Goal: Communication & Community: Answer question/provide support

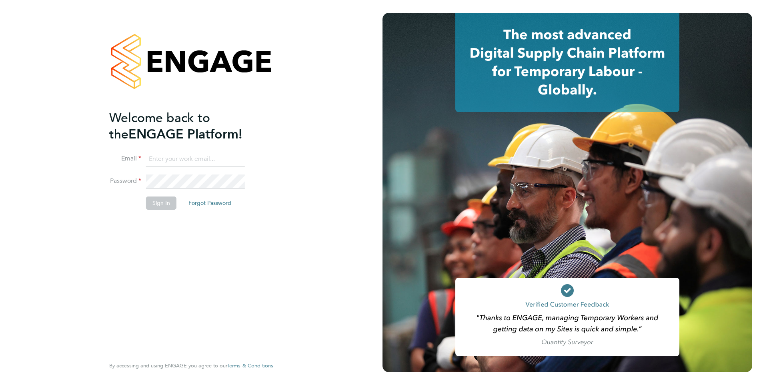
click at [167, 152] on input at bounding box center [195, 159] width 99 height 14
click at [179, 157] on input at bounding box center [195, 159] width 99 height 14
type input "francesca.oriordan@ncclondon.ac.uk"
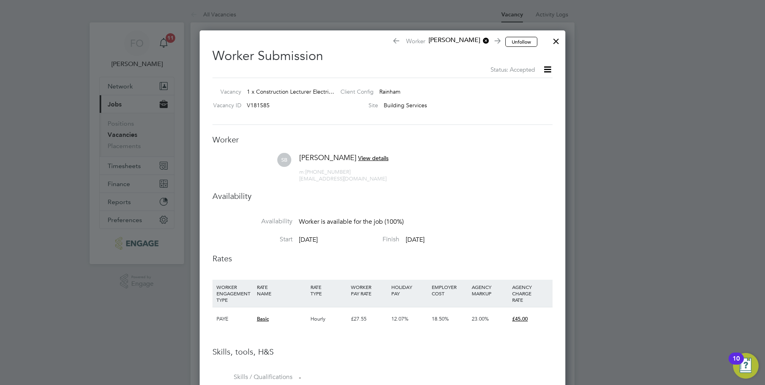
click at [558, 40] on div at bounding box center [556, 39] width 14 height 14
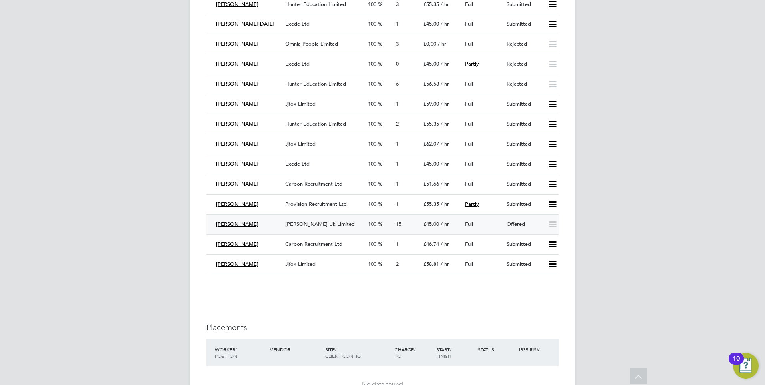
click at [509, 224] on div "Offered" at bounding box center [524, 224] width 42 height 13
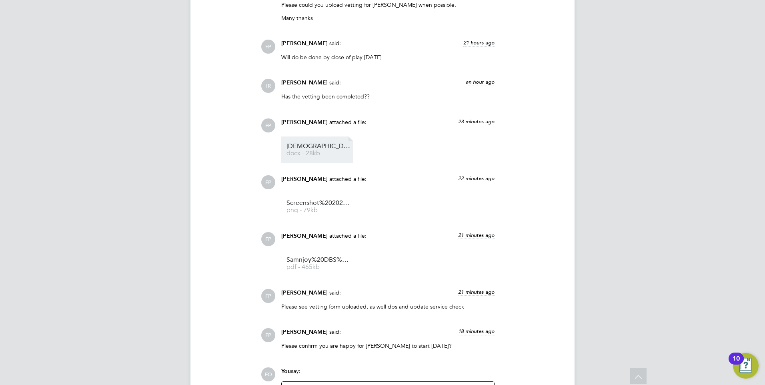
click at [317, 149] on span "Saman%20-%20NCC%20Vetting%20New" at bounding box center [319, 146] width 64 height 6
click at [323, 266] on span "pdf - 465kb" at bounding box center [319, 267] width 64 height 6
click at [320, 206] on span "Screenshot%202025-10-03%20090417%20-%20dbs%20service%20check%20saman" at bounding box center [319, 203] width 64 height 6
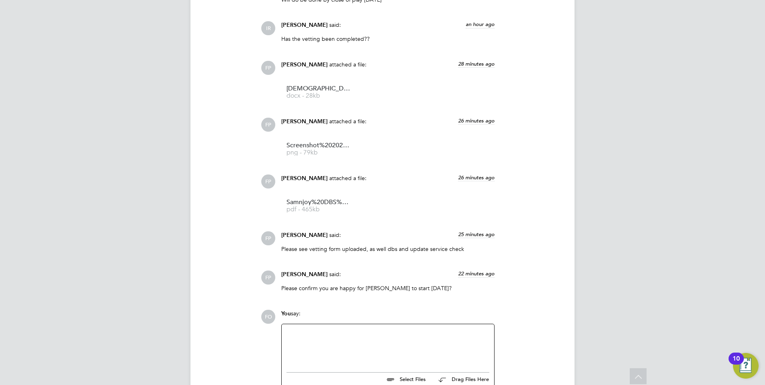
scroll to position [1239, 0]
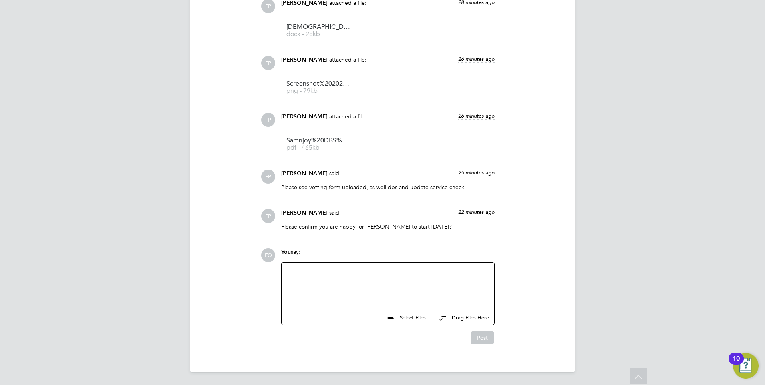
click at [309, 288] on div at bounding box center [388, 284] width 203 height 34
click at [296, 285] on div "I" at bounding box center [388, 285] width 203 height 7
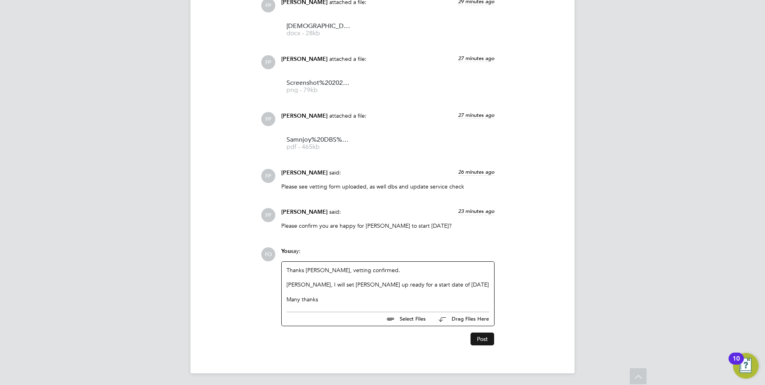
click at [485, 341] on button "Post" at bounding box center [483, 339] width 24 height 13
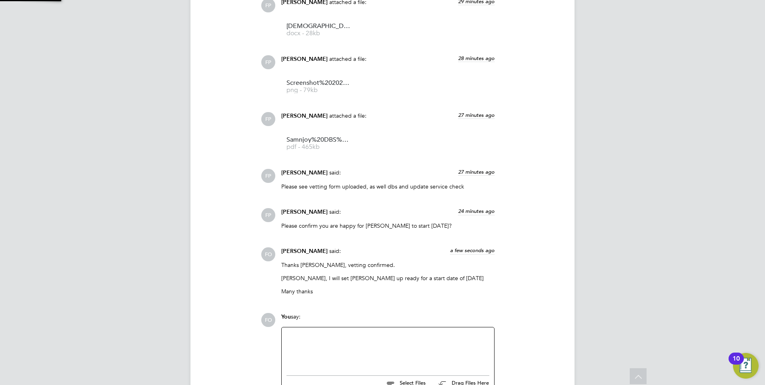
scroll to position [1305, 0]
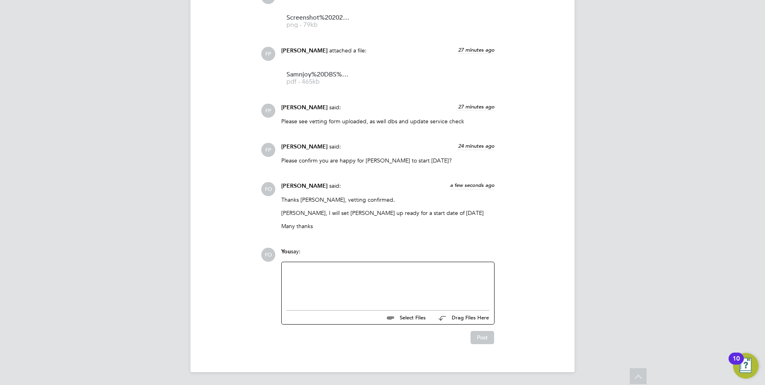
click at [423, 283] on div at bounding box center [388, 284] width 203 height 34
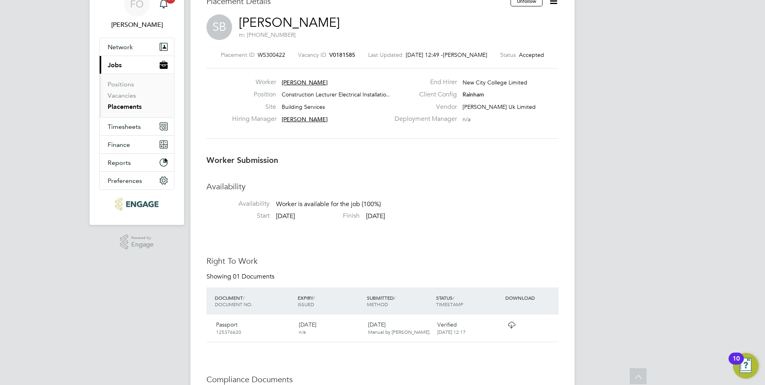
scroll to position [0, 0]
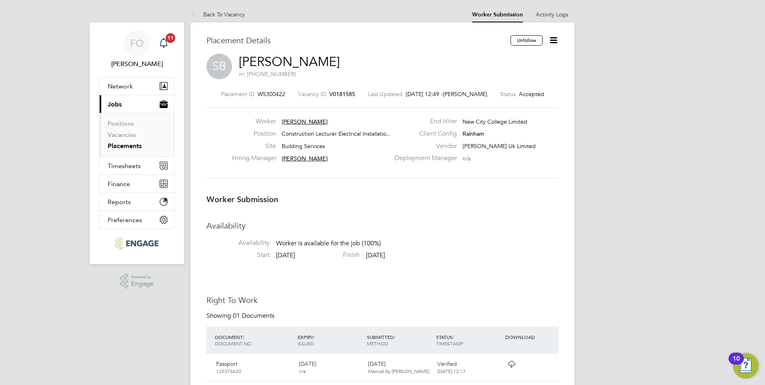
click at [341, 92] on span "V0181585" at bounding box center [342, 93] width 26 height 7
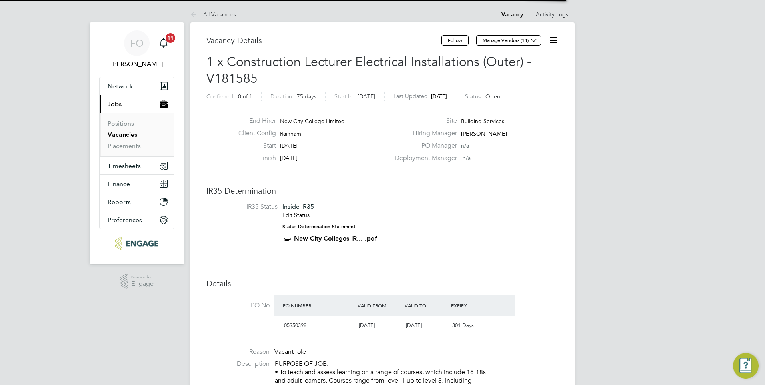
scroll to position [24, 56]
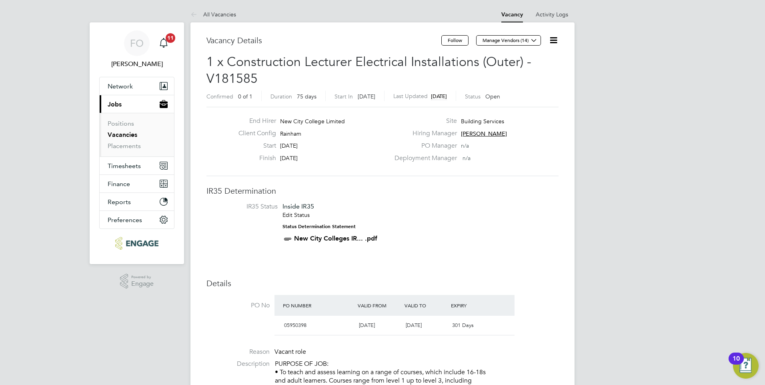
click at [523, 359] on li "Reason Vacant role" at bounding box center [383, 354] width 352 height 12
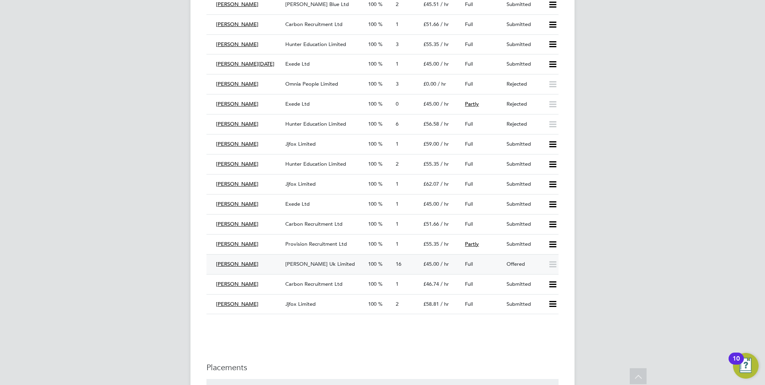
click at [515, 264] on div "Offered" at bounding box center [524, 264] width 42 height 13
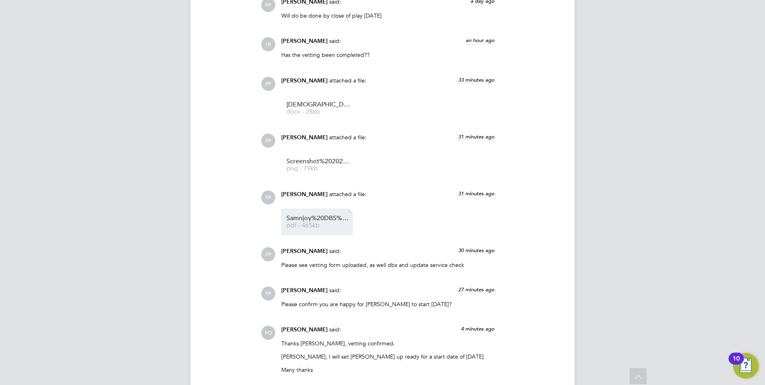
click at [322, 219] on span "Samnjoy%20DBS%20(1)" at bounding box center [319, 218] width 64 height 6
click at [329, 170] on span "png - 79kb" at bounding box center [319, 169] width 64 height 6
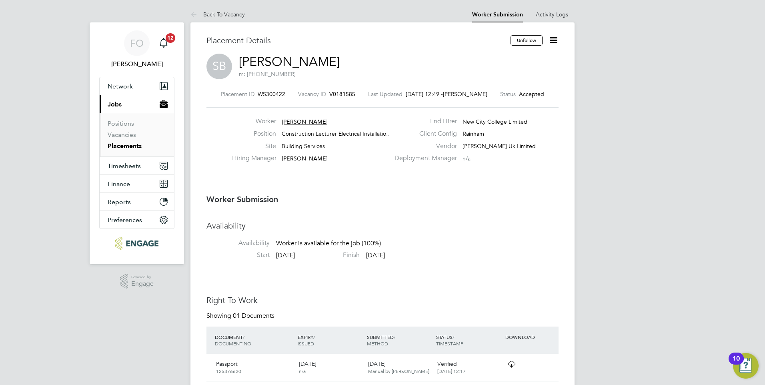
click at [553, 38] on icon at bounding box center [554, 40] width 10 height 10
click at [447, 62] on div "SB Samanjoy Barua m: +44 7775613433" at bounding box center [383, 67] width 352 height 27
click at [554, 45] on icon at bounding box center [554, 40] width 10 height 10
click at [427, 65] on div "SB Samanjoy Barua m: +44 7775613433" at bounding box center [383, 67] width 352 height 27
click at [550, 41] on icon at bounding box center [554, 40] width 10 height 10
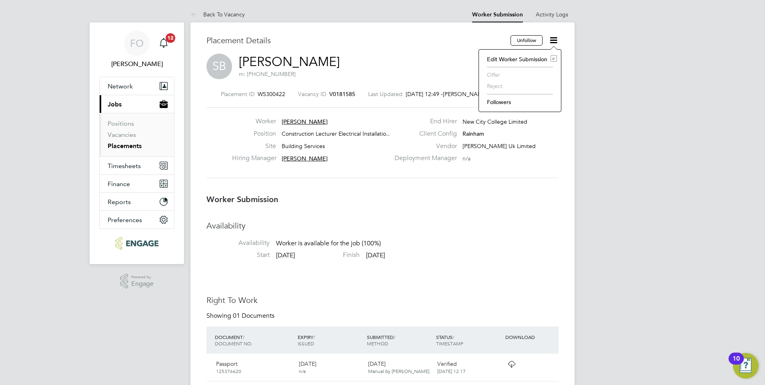
click at [468, 164] on div "Deployment Manager n/a" at bounding box center [476, 160] width 172 height 12
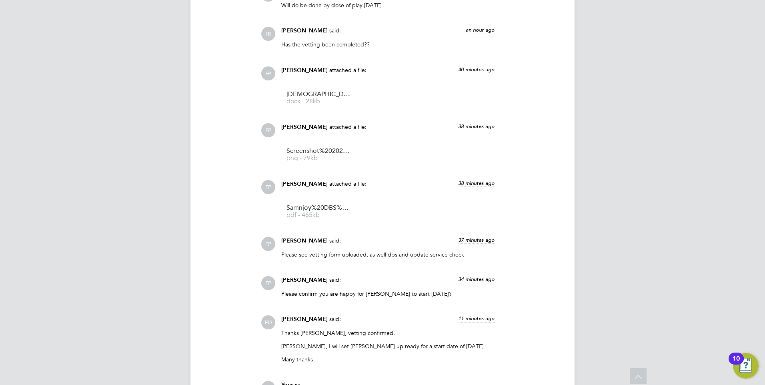
scroll to position [1305, 0]
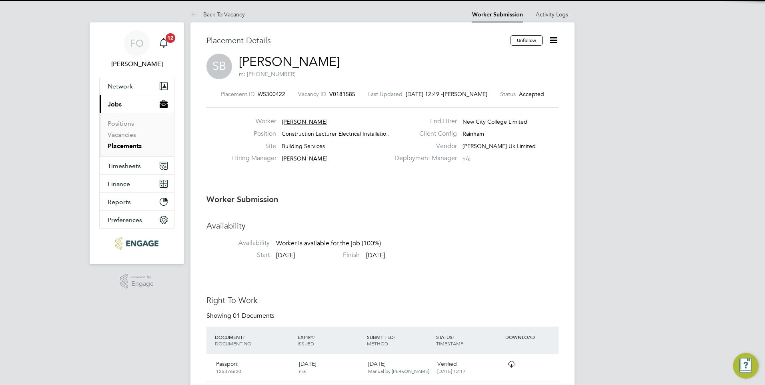
click at [554, 44] on icon at bounding box center [554, 40] width 10 height 10
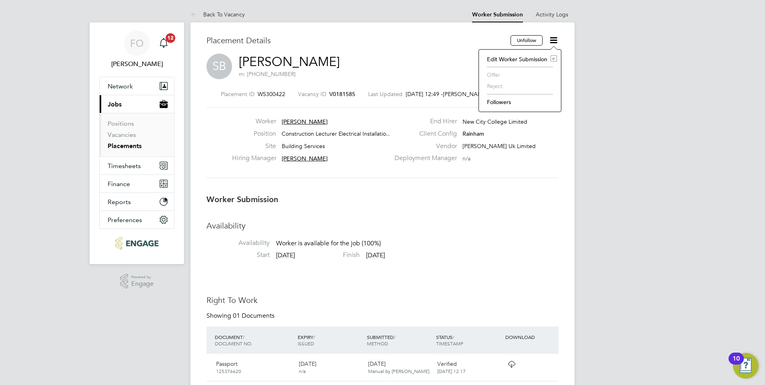
click at [389, 241] on li "Availability Availability Worker is available for the job (100%)" at bounding box center [383, 236] width 352 height 30
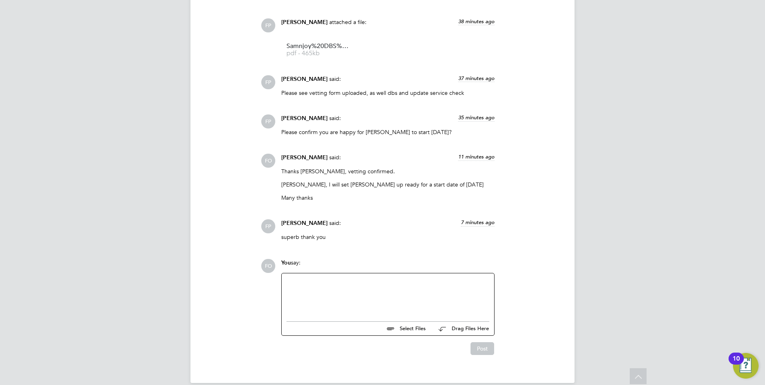
scroll to position [1344, 0]
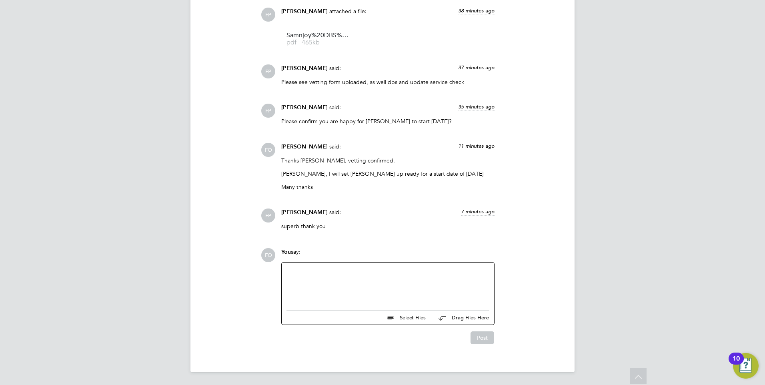
click at [322, 274] on div at bounding box center [388, 284] width 203 height 34
click at [395, 266] on div at bounding box center [388, 285] width 213 height 44
click at [391, 271] on div at bounding box center [388, 284] width 203 height 34
click at [383, 270] on div "Please confirm Samanjoy in to post. THank you" at bounding box center [388, 284] width 203 height 34
click at [487, 335] on button "Post" at bounding box center [483, 337] width 24 height 13
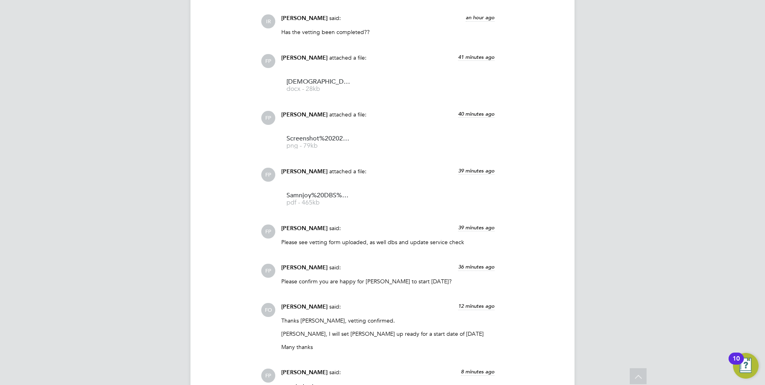
scroll to position [943, 0]
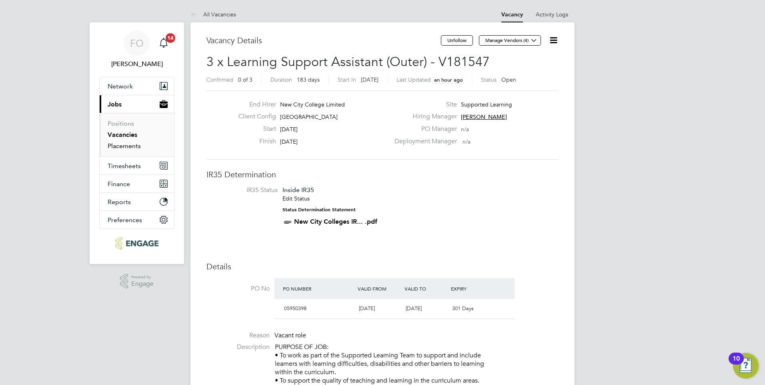
click at [123, 145] on link "Placements" at bounding box center [124, 146] width 33 height 8
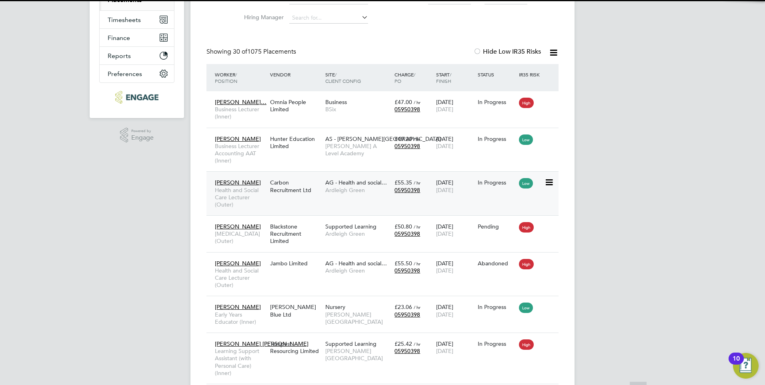
scroll to position [4, 4]
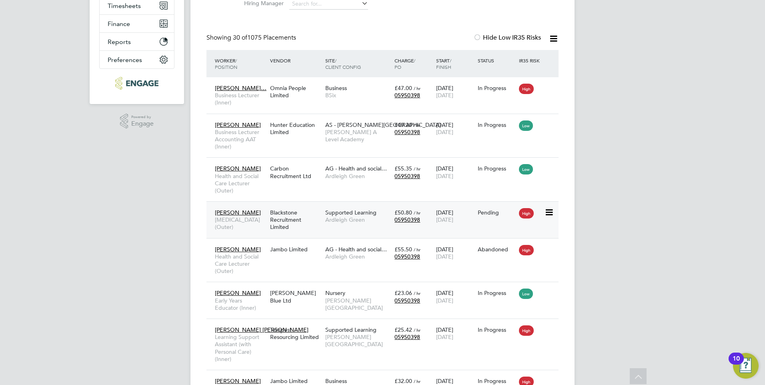
click at [489, 216] on div "Pending" at bounding box center [497, 212] width 38 height 7
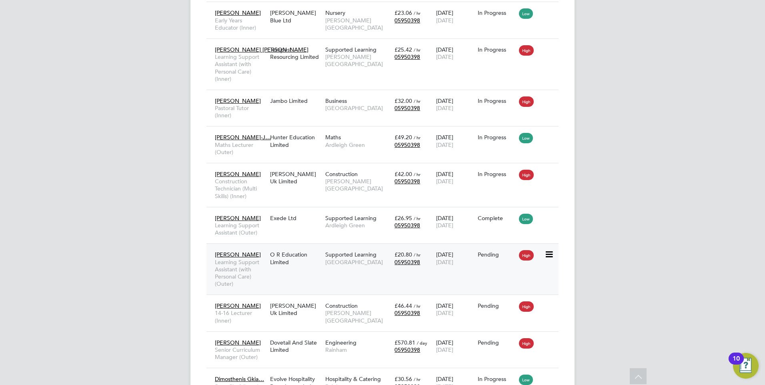
click at [496, 258] on div "Pending" at bounding box center [497, 254] width 38 height 7
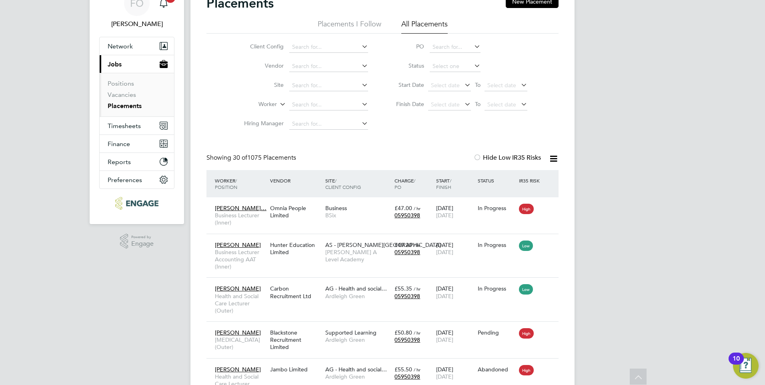
scroll to position [0, 0]
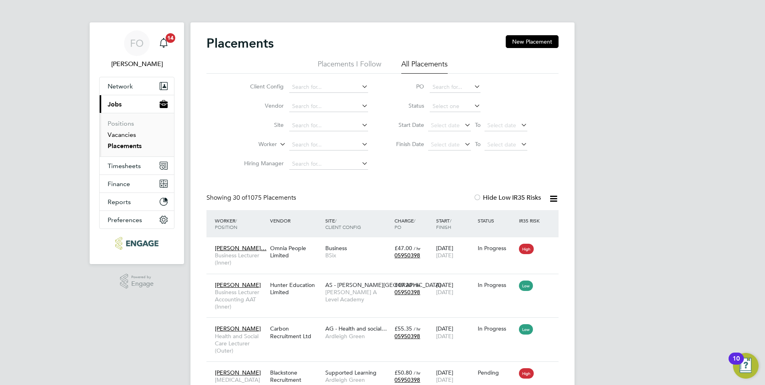
click at [126, 133] on link "Vacancies" at bounding box center [122, 135] width 28 height 8
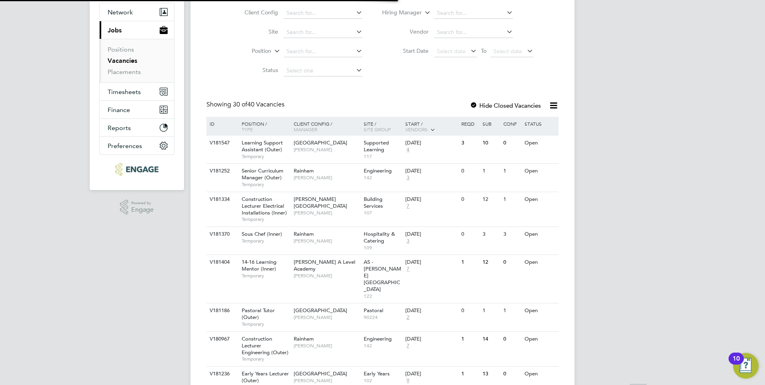
scroll to position [80, 0]
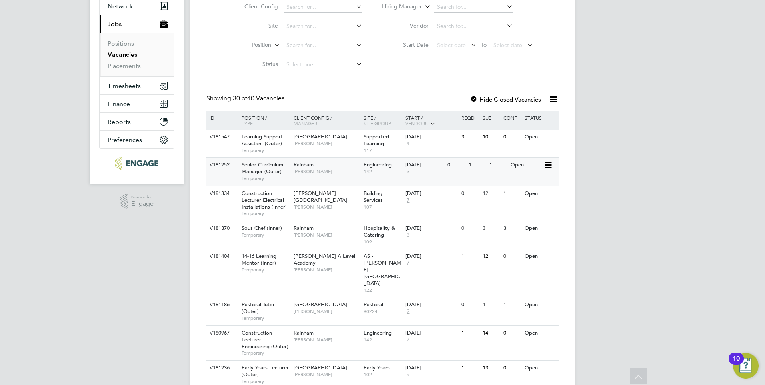
click at [481, 174] on div "V181252 Senior Curriculum Manager (Outer) Temporary Rainham Nathan Morris Engin…" at bounding box center [383, 171] width 352 height 28
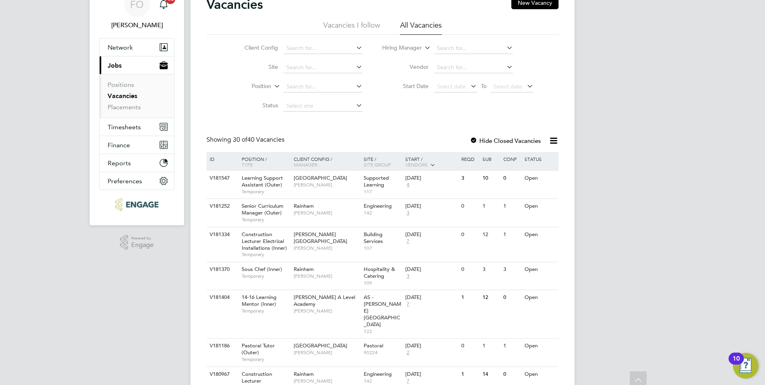
scroll to position [0, 0]
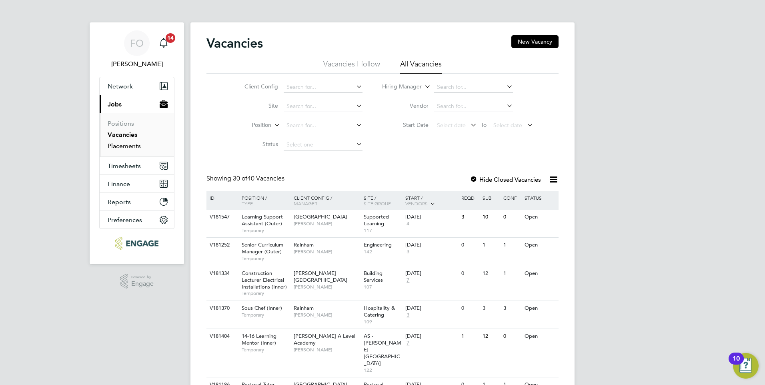
click at [122, 145] on link "Placements" at bounding box center [124, 146] width 33 height 8
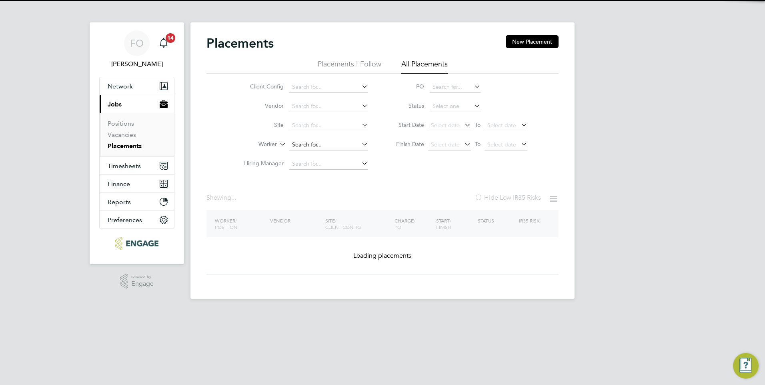
click at [302, 142] on input at bounding box center [328, 144] width 79 height 11
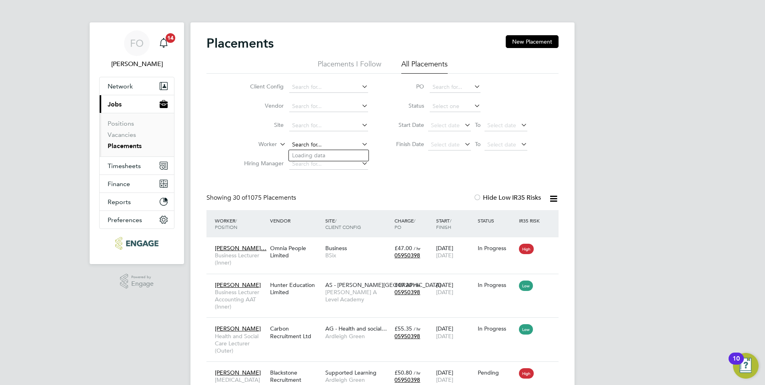
scroll to position [23, 70]
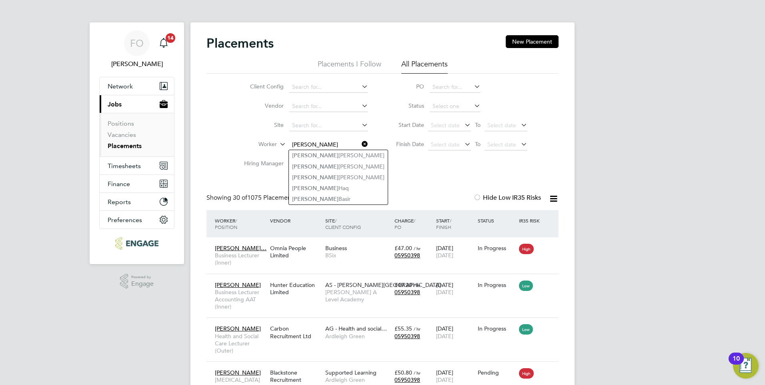
type input "abdul"
click at [414, 173] on div "Client Config Vendor Site Worker abdul Hiring Manager PO Status Start Date Sele…" at bounding box center [383, 124] width 352 height 100
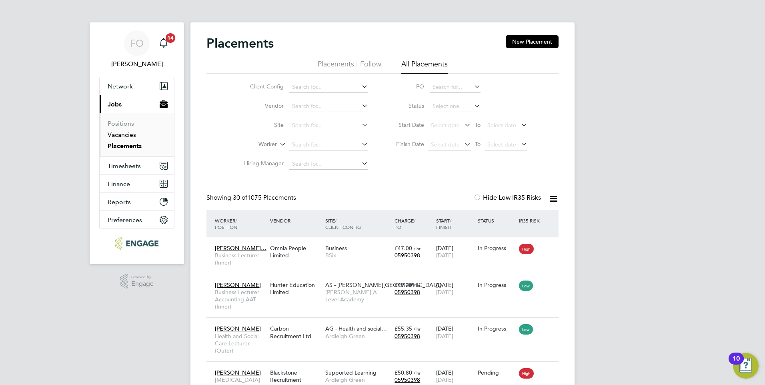
click at [127, 138] on link "Vacancies" at bounding box center [122, 135] width 28 height 8
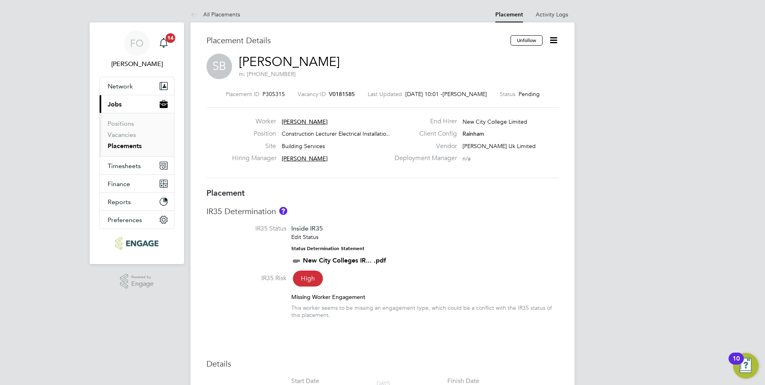
click at [554, 40] on icon at bounding box center [554, 40] width 10 height 10
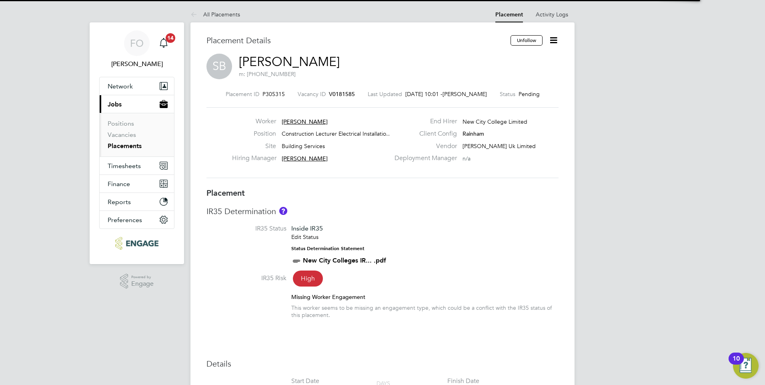
click at [556, 40] on icon at bounding box center [554, 40] width 10 height 10
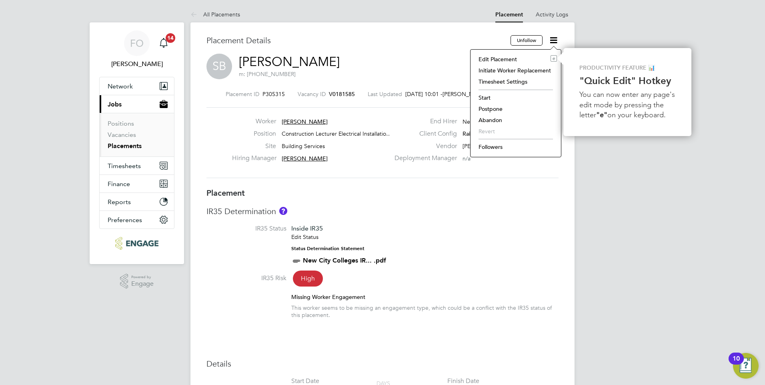
click at [491, 92] on li "Start" at bounding box center [516, 97] width 82 height 11
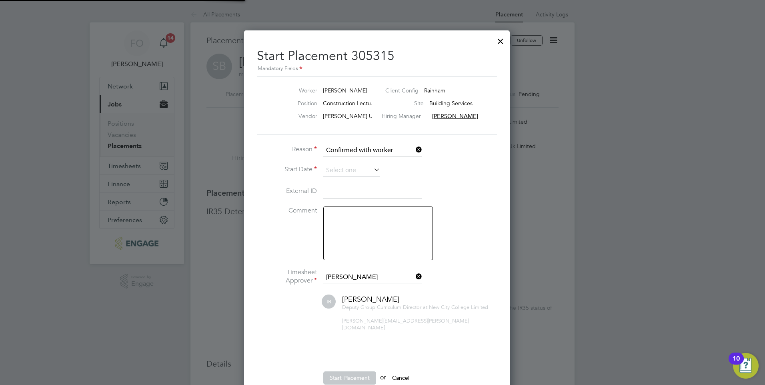
scroll to position [4, 4]
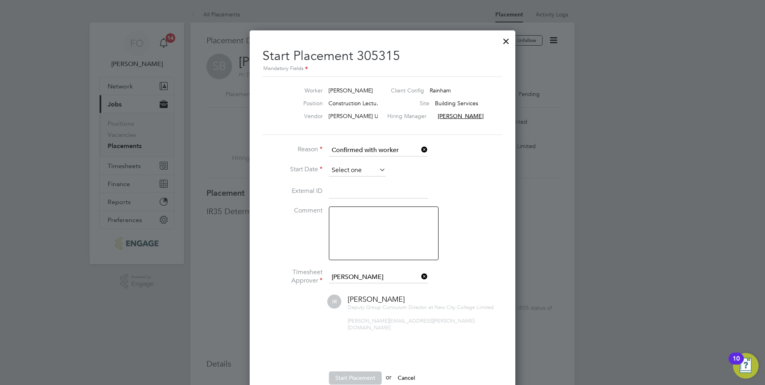
click at [363, 170] on input at bounding box center [357, 170] width 57 height 12
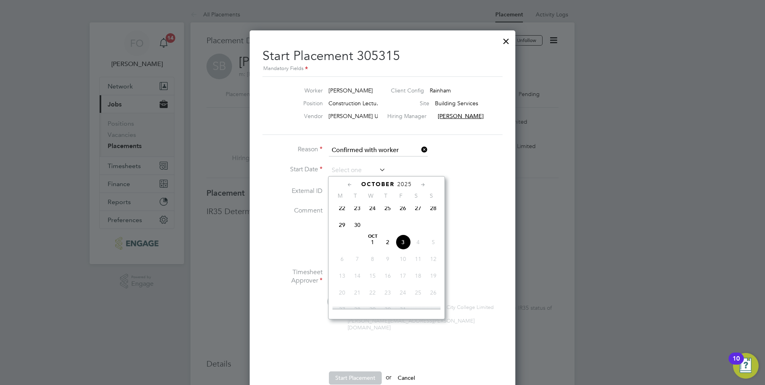
click at [402, 247] on span "3" at bounding box center [402, 242] width 15 height 15
type input "[DATE]"
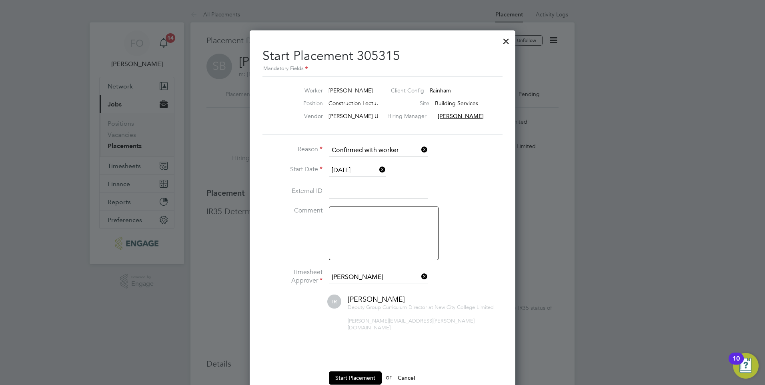
click at [365, 219] on textarea at bounding box center [384, 234] width 110 height 54
type textarea "Actual start date [DATE]"
click at [362, 371] on button "Start Placement" at bounding box center [355, 377] width 53 height 13
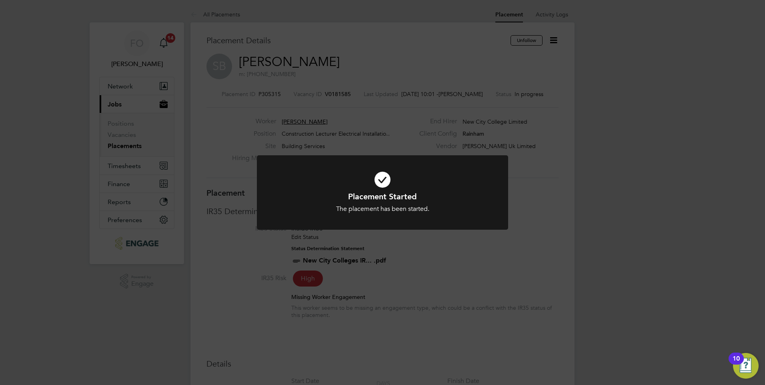
click at [327, 93] on div "Placement Started The placement has been started. Cancel Okay" at bounding box center [382, 192] width 765 height 385
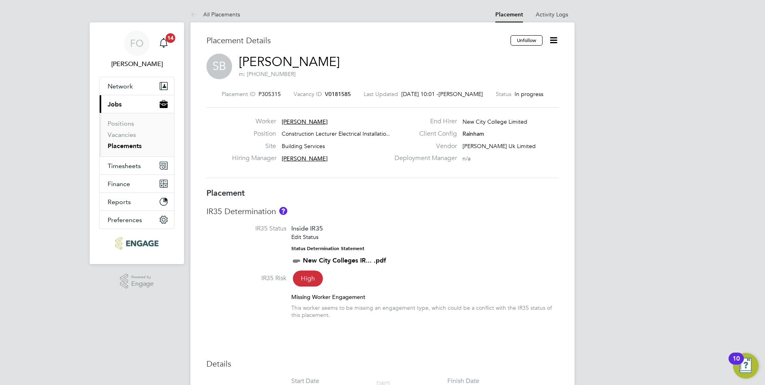
click at [331, 92] on span "V0181585" at bounding box center [338, 93] width 26 height 7
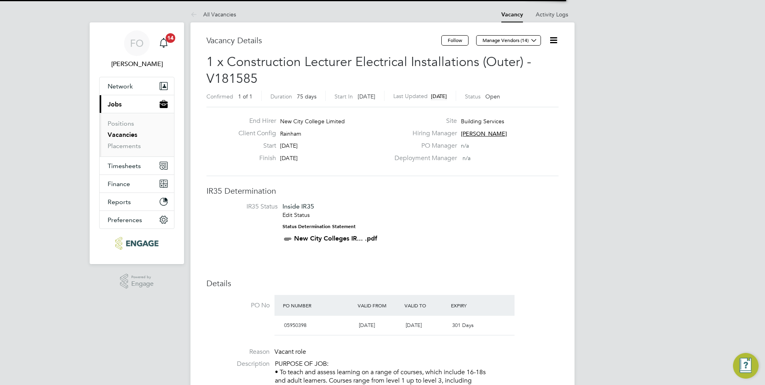
click at [550, 44] on icon at bounding box center [554, 40] width 10 height 10
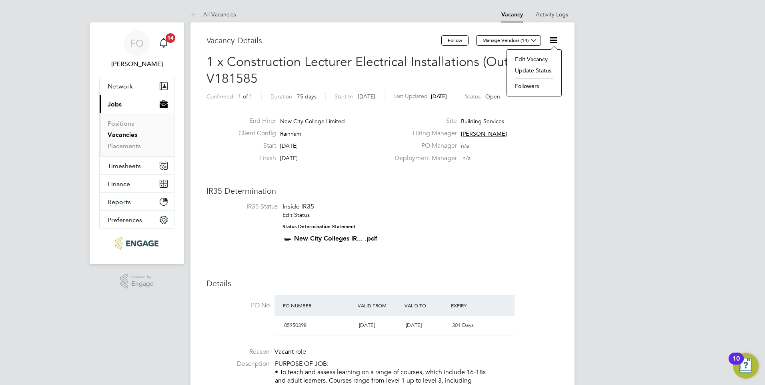
click at [532, 70] on li "Update Status" at bounding box center [534, 70] width 46 height 11
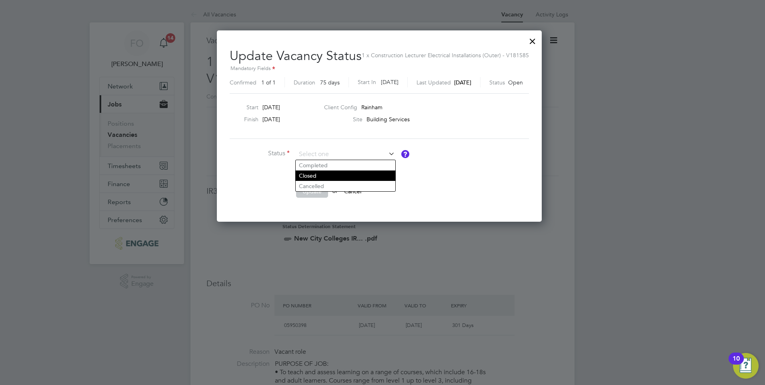
click at [331, 175] on li "Closed" at bounding box center [346, 175] width 100 height 10
type input "Closed"
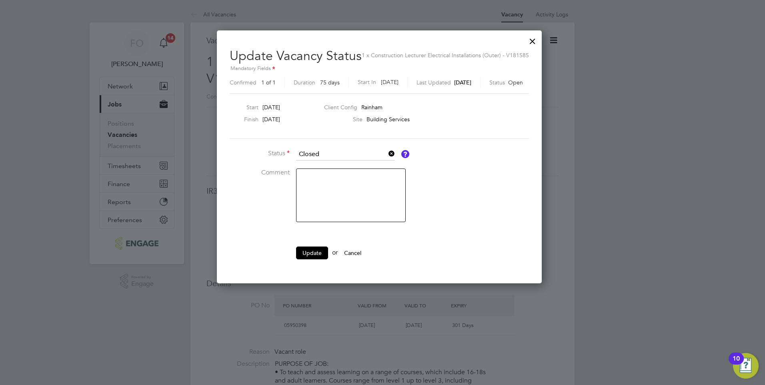
click at [332, 172] on textarea at bounding box center [351, 195] width 110 height 54
type textarea "Filled"
click at [309, 250] on button "Update" at bounding box center [312, 253] width 32 height 13
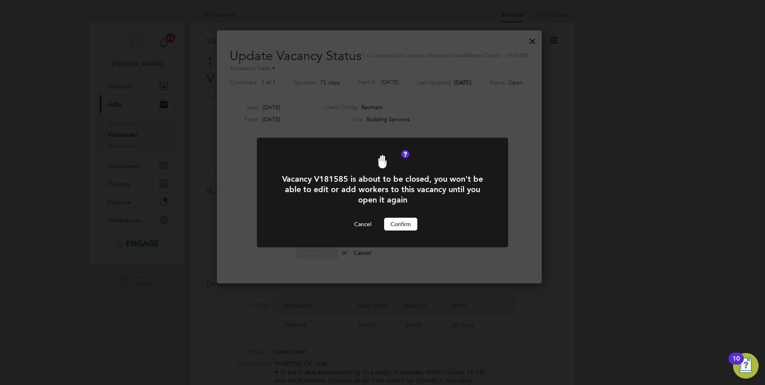
click at [393, 223] on button "Confirm" at bounding box center [400, 224] width 33 height 13
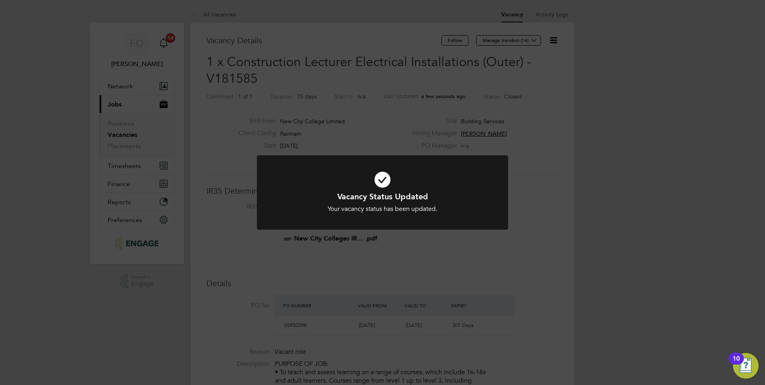
click at [402, 235] on div "Vacancy Status Updated Your vacancy status has been updated. Cancel Okay" at bounding box center [382, 197] width 251 height 84
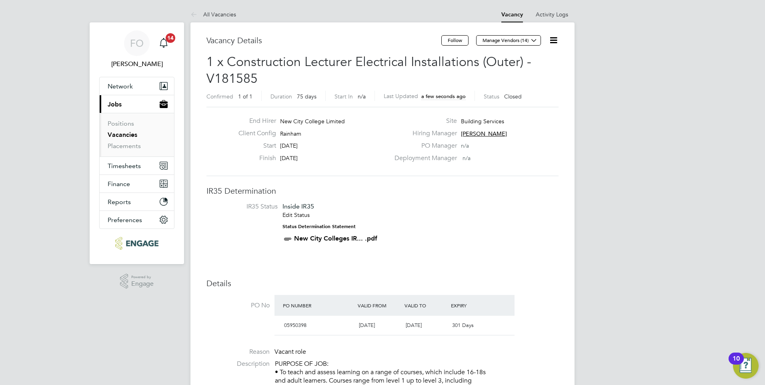
click at [118, 132] on link "Vacancies" at bounding box center [123, 135] width 30 height 8
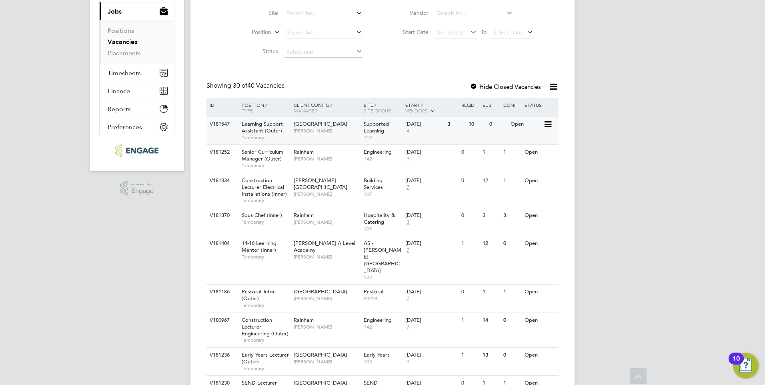
scroll to position [80, 0]
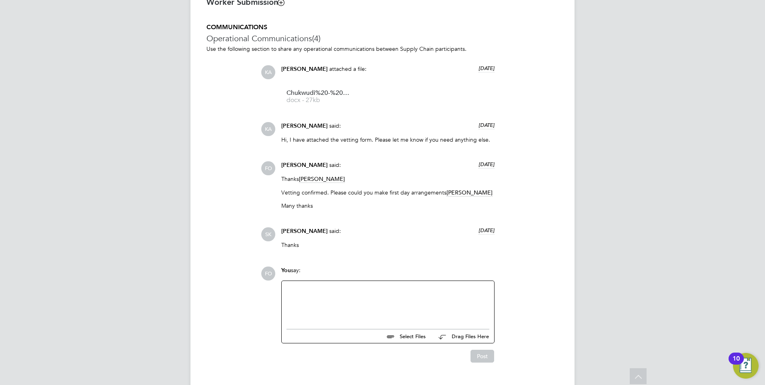
scroll to position [682, 0]
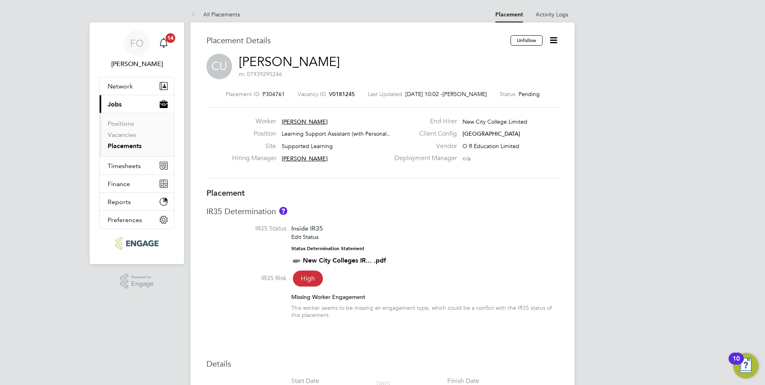
click at [345, 92] on span "V0181245" at bounding box center [342, 93] width 26 height 7
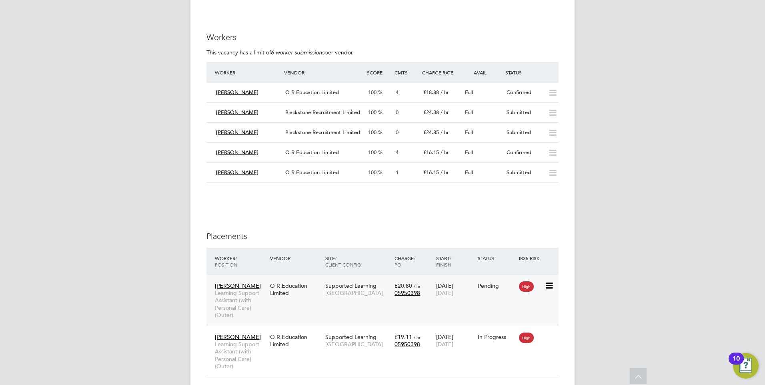
click at [494, 285] on div "Pending" at bounding box center [497, 285] width 38 height 7
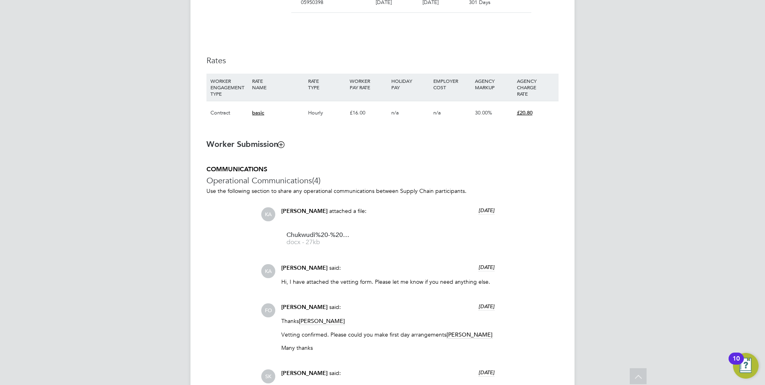
scroll to position [560, 0]
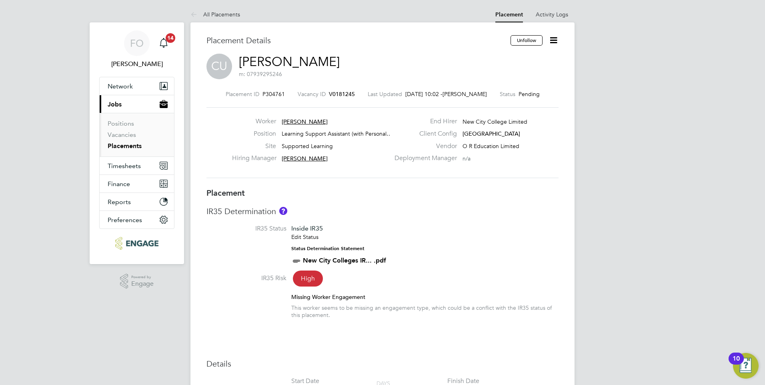
click at [554, 38] on icon at bounding box center [554, 40] width 10 height 10
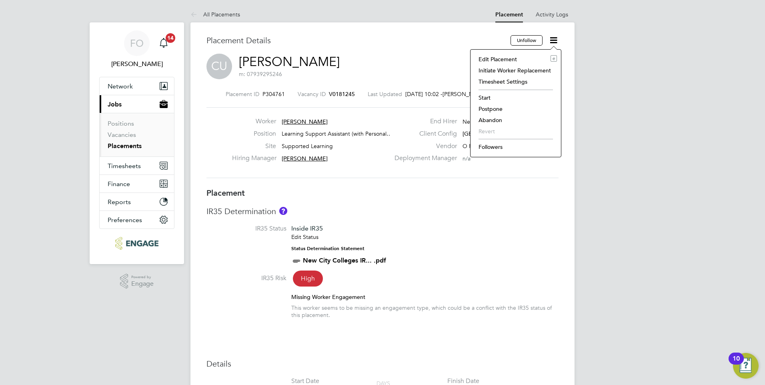
click at [490, 94] on li "Start" at bounding box center [516, 97] width 82 height 11
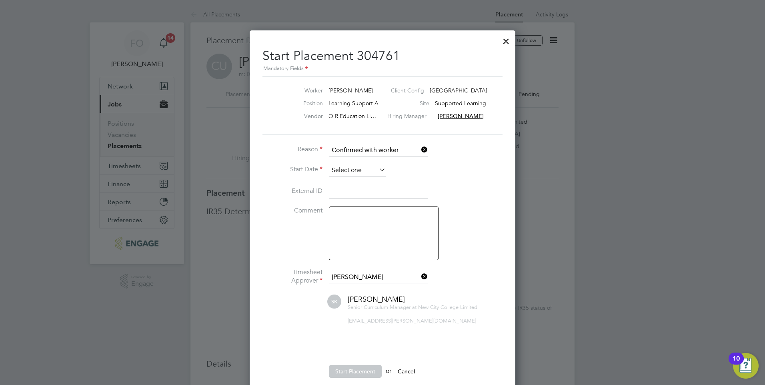
click at [368, 174] on input at bounding box center [357, 170] width 57 height 12
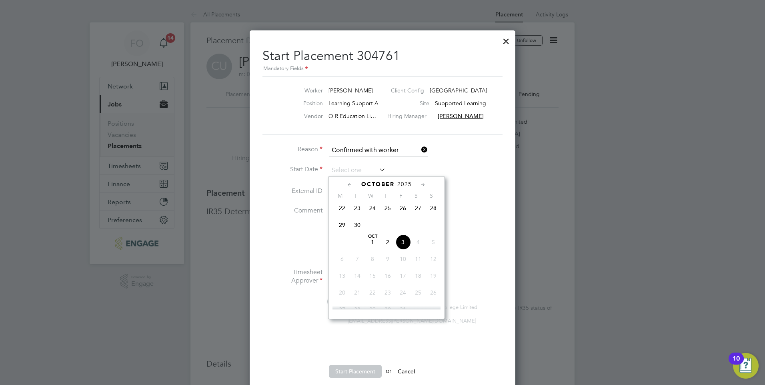
click at [505, 42] on div at bounding box center [506, 39] width 14 height 14
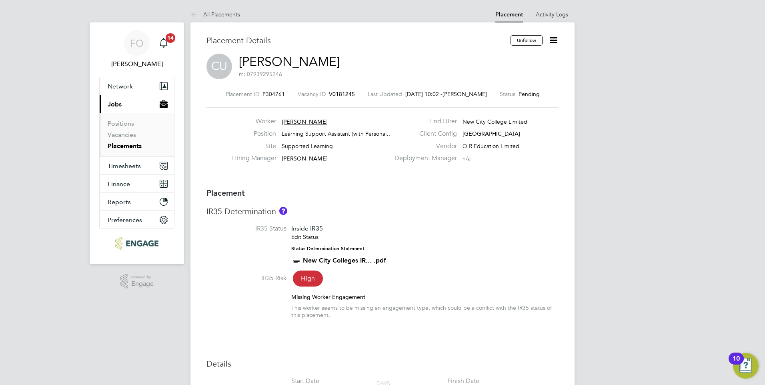
click at [351, 96] on span "V0181245" at bounding box center [342, 93] width 26 height 7
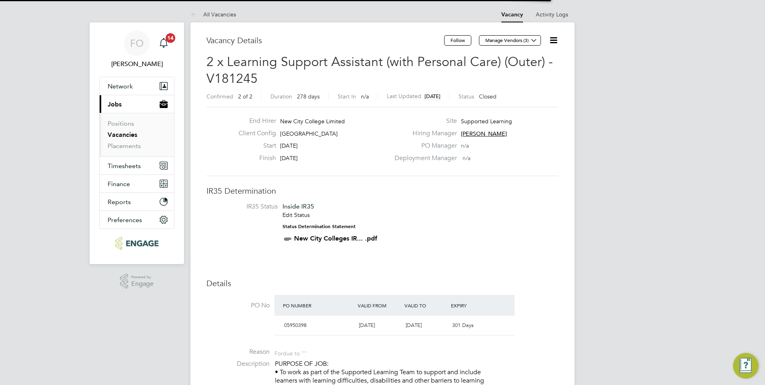
scroll to position [4, 4]
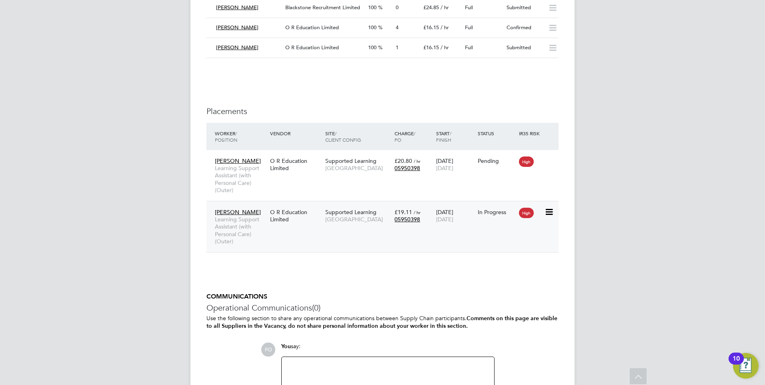
click at [487, 239] on div "Katarzyna Learning Support Assistant (with Personal Care) (Outer) O R Education…" at bounding box center [383, 226] width 352 height 51
click at [488, 221] on div "Katarzyna Learning Support Assistant (with Personal Care) (Outer) O R Education…" at bounding box center [383, 226] width 352 height 51
click at [486, 207] on div "In Progress" at bounding box center [497, 212] width 42 height 15
click at [496, 172] on div "Chukwudi Ugwu Learning Support Assistant (with Personal Care) (Outer) O R Educa…" at bounding box center [383, 175] width 352 height 51
click at [492, 156] on div "Pending" at bounding box center [497, 160] width 42 height 15
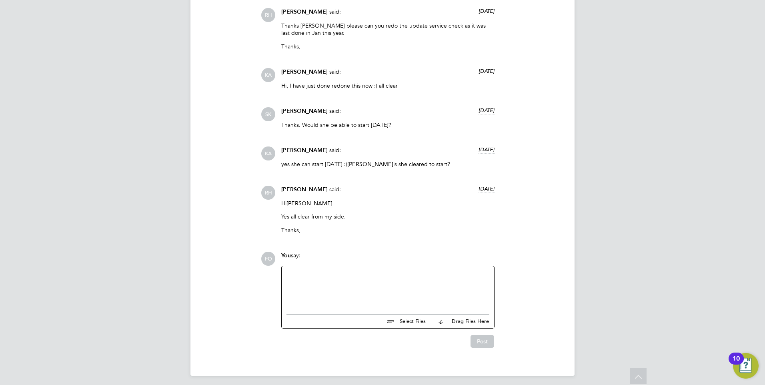
scroll to position [781, 0]
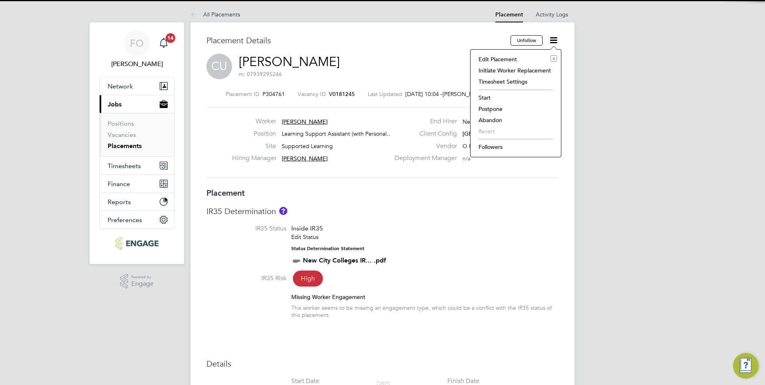
click at [500, 96] on li "Start" at bounding box center [516, 97] width 82 height 11
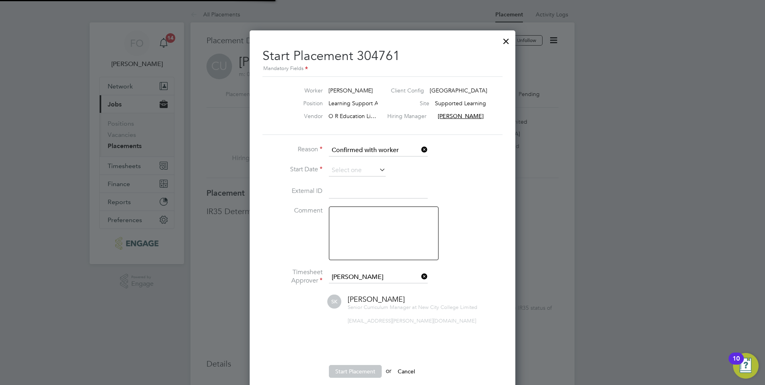
scroll to position [4, 4]
click at [359, 170] on input at bounding box center [357, 170] width 57 height 12
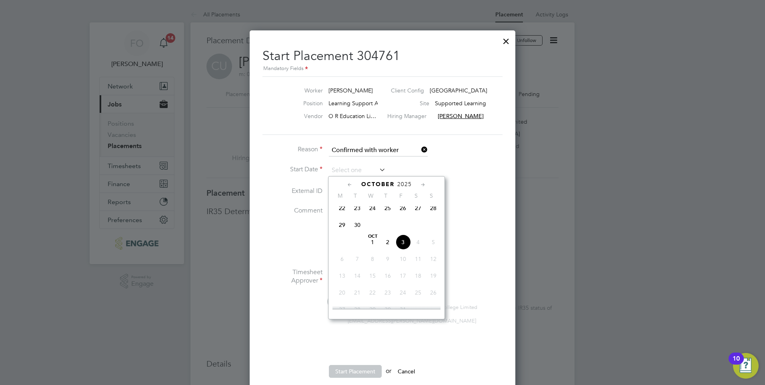
click at [343, 231] on span "29" at bounding box center [342, 224] width 15 height 15
type input "29 Sep 2025"
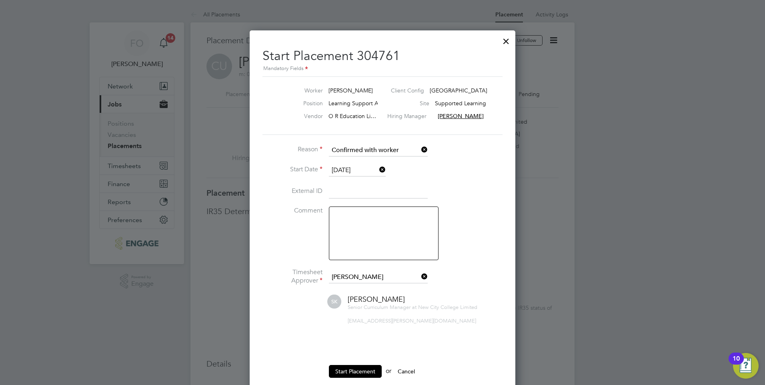
click at [451, 205] on li "External ID" at bounding box center [383, 196] width 240 height 22
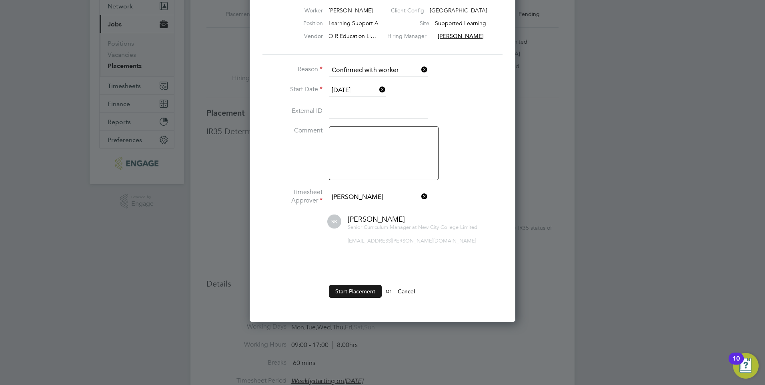
click at [368, 290] on button "Start Placement" at bounding box center [355, 291] width 53 height 13
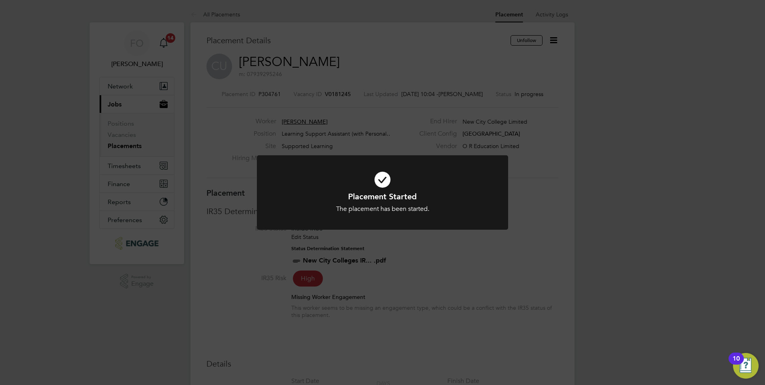
click at [333, 92] on div "Placement Started The placement has been started. Cancel Okay" at bounding box center [382, 192] width 765 height 385
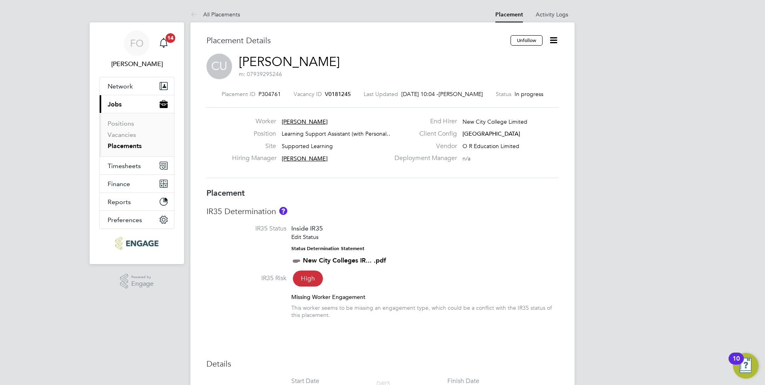
click at [333, 92] on span "V0181245" at bounding box center [338, 93] width 26 height 7
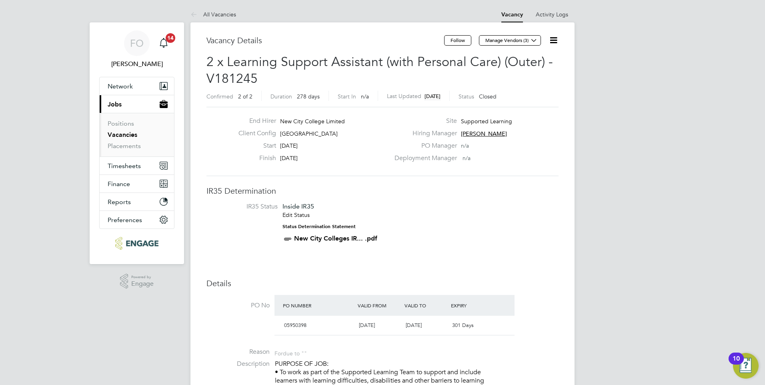
drag, startPoint x: 131, startPoint y: 134, endPoint x: 124, endPoint y: 139, distance: 9.1
click at [131, 134] on link "Vacancies" at bounding box center [123, 135] width 30 height 8
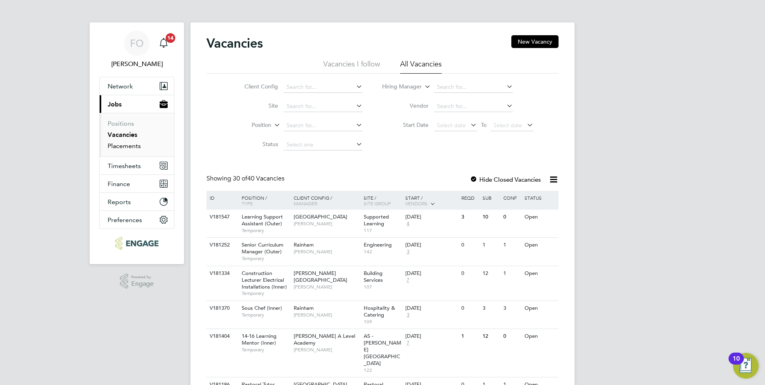
click at [132, 145] on link "Placements" at bounding box center [124, 146] width 33 height 8
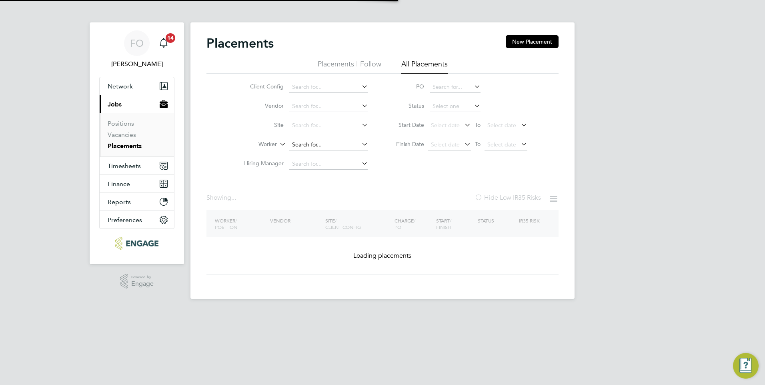
click at [299, 140] on input at bounding box center [328, 144] width 79 height 11
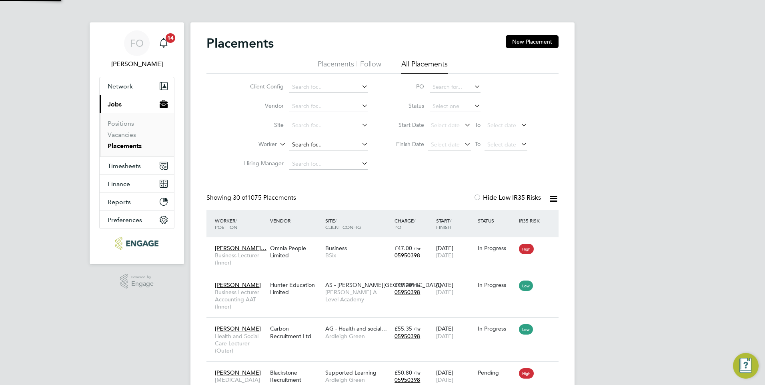
click at [302, 142] on input at bounding box center [328, 144] width 79 height 11
click at [327, 164] on li "Shaz ia Rahim" at bounding box center [329, 166] width 80 height 11
type input "[PERSON_NAME]"
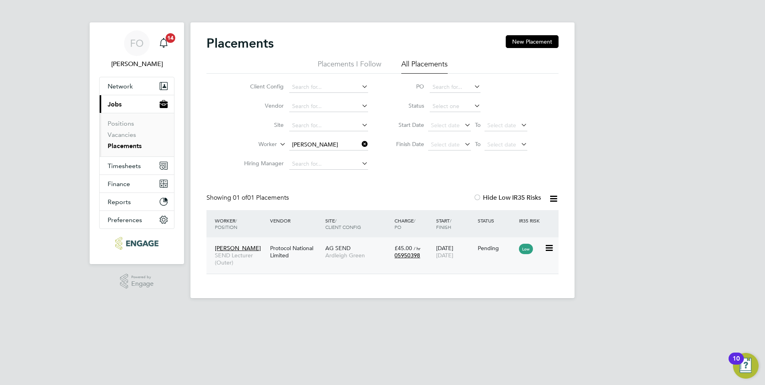
click at [491, 245] on div "Pending" at bounding box center [497, 248] width 38 height 7
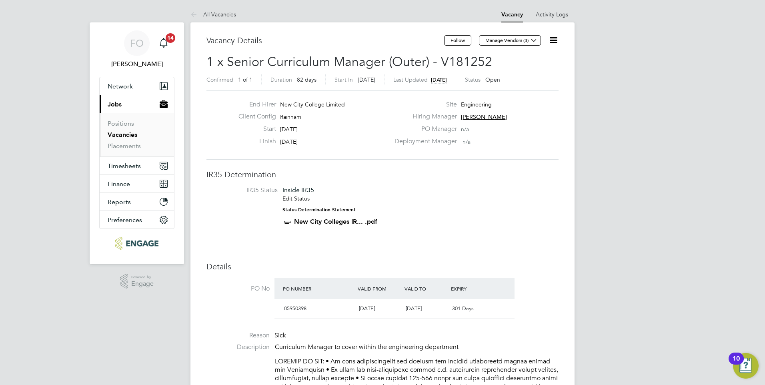
click at [124, 133] on link "Vacancies" at bounding box center [123, 135] width 30 height 8
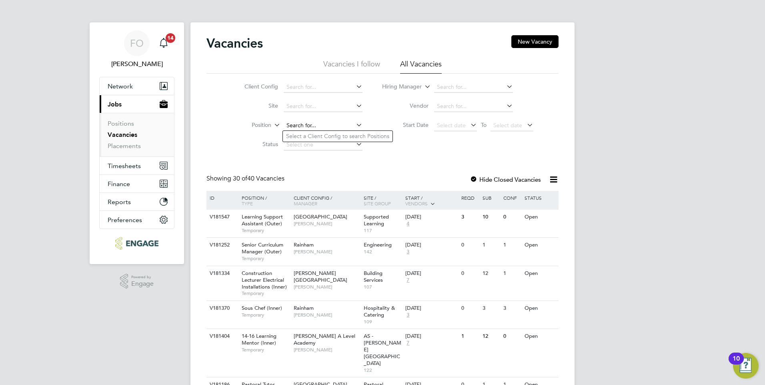
click at [312, 126] on input at bounding box center [323, 125] width 79 height 11
type input "senior"
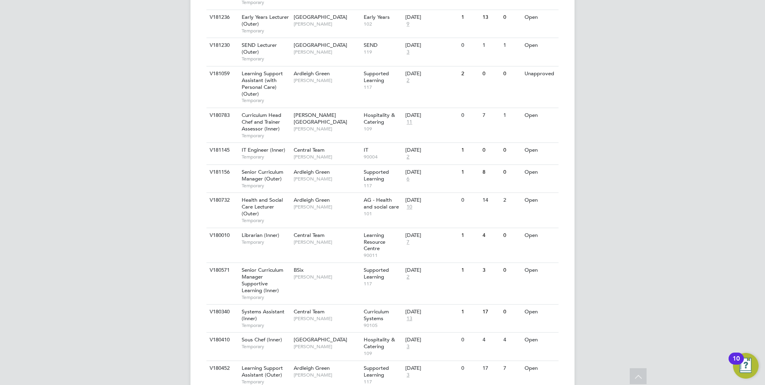
scroll to position [440, 0]
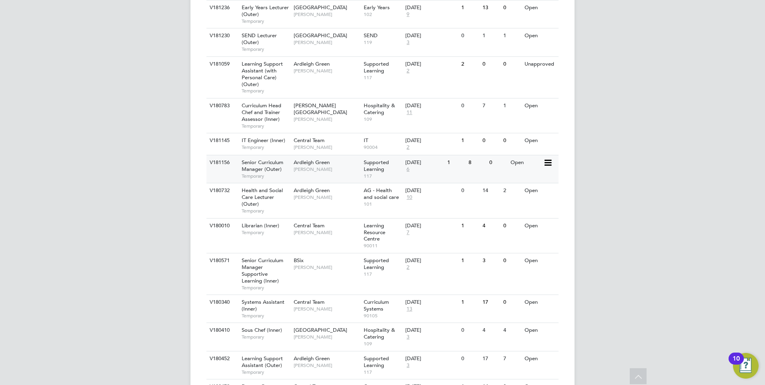
click at [341, 156] on div "V181156 Senior Curriculum Manager (Outer) Temporary Ardleigh Green [PERSON_NAME…" at bounding box center [383, 169] width 352 height 28
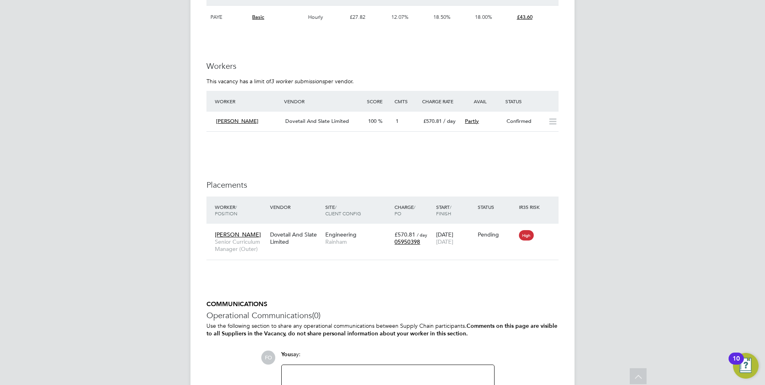
scroll to position [1143, 0]
click at [513, 114] on div "Confirmed" at bounding box center [524, 120] width 42 height 13
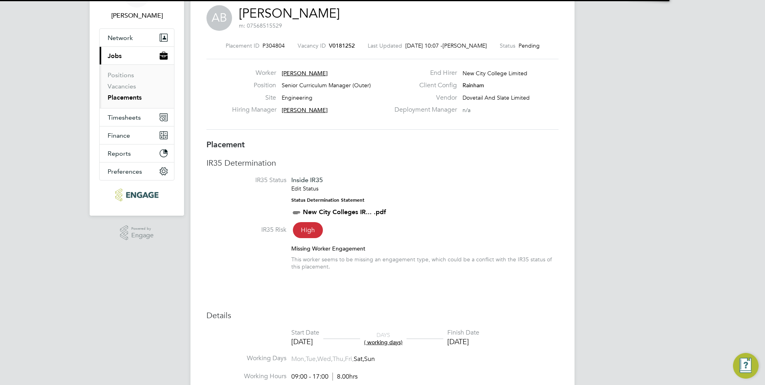
scroll to position [8, 138]
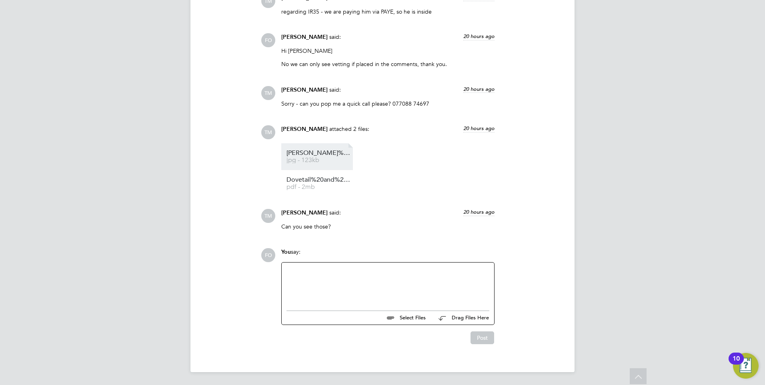
click at [314, 156] on link "[PERSON_NAME]%20Batty%20PP jpg - 123kb" at bounding box center [319, 156] width 64 height 13
click at [319, 186] on span "pdf - 2mb" at bounding box center [319, 187] width 64 height 6
click at [354, 269] on div at bounding box center [388, 284] width 203 height 34
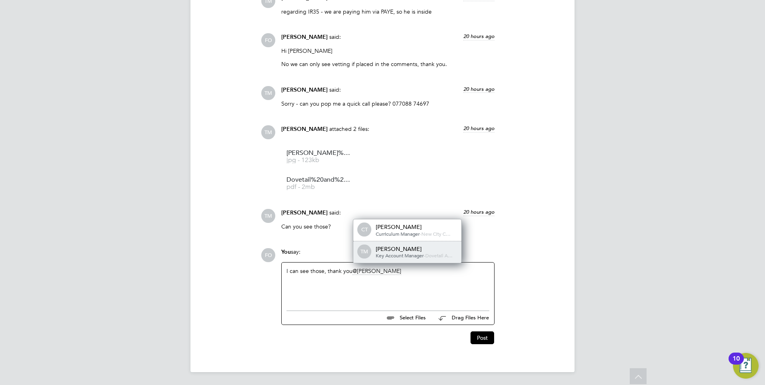
click at [404, 253] on span "Key Account Manager" at bounding box center [400, 255] width 48 height 6
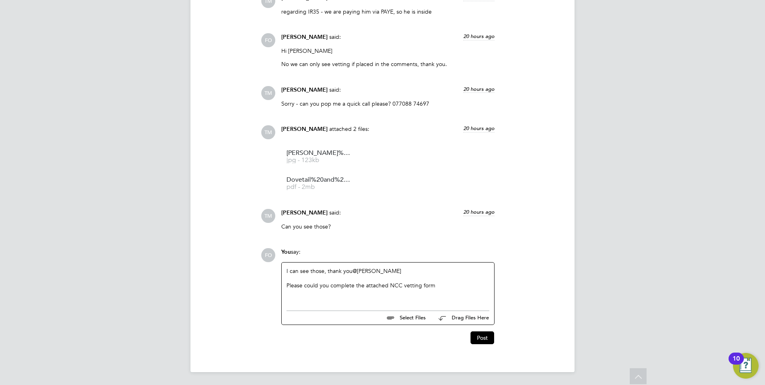
click at [444, 288] on div "Please could you complete the attached NCC vetting form" at bounding box center [388, 285] width 203 height 7
click at [417, 317] on input "file" at bounding box center [429, 316] width 120 height 11
type input "C:\fakepath\Candidate Vetting Form.docx"
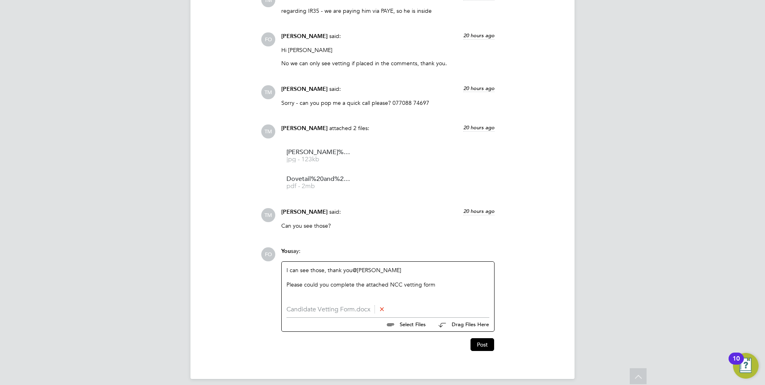
click at [448, 288] on div "Please could you complete the attached NCC vetting form" at bounding box center [388, 284] width 203 height 7
click at [383, 300] on div "Also, could you amend the pay rate to" at bounding box center [388, 299] width 203 height 7
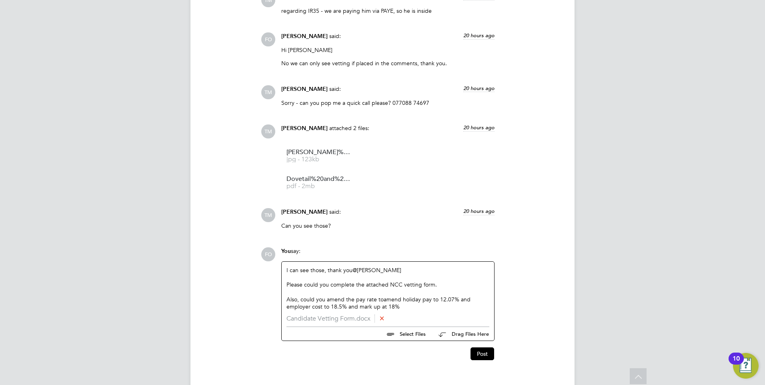
click at [403, 300] on div "Also, could you amend the pay rate to amend holiday pay to 12.07% and employer …" at bounding box center [388, 303] width 203 height 14
click at [422, 300] on div "Also, could you amend the pay rate to holiday pay to 12.07% and employer cost t…" at bounding box center [388, 303] width 203 height 14
click at [453, 300] on div "Also, could you amend the pay rate to holiday pay at 12.07% and employer cost t…" at bounding box center [388, 303] width 203 height 14
click at [418, 300] on div "Also, could you amend the pay rate to holiday pay at 12.07%, employer cost to 1…" at bounding box center [388, 303] width 203 height 14
click at [373, 309] on div "Also, could you amend the pay rate to holiday pay to 12.07%, employer cost to 1…" at bounding box center [388, 303] width 203 height 14
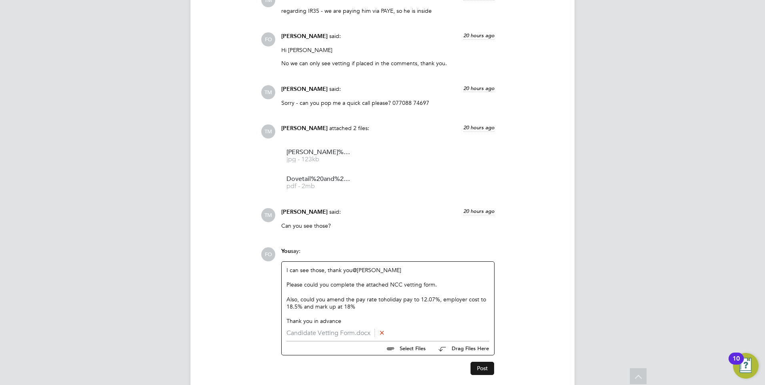
click at [479, 368] on button "Post" at bounding box center [483, 368] width 24 height 13
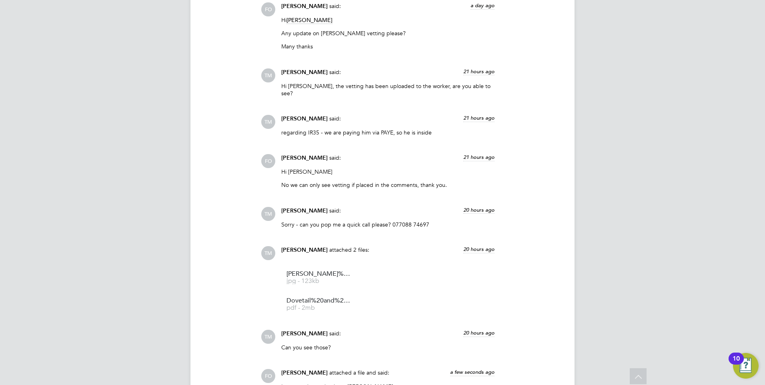
scroll to position [1213, 0]
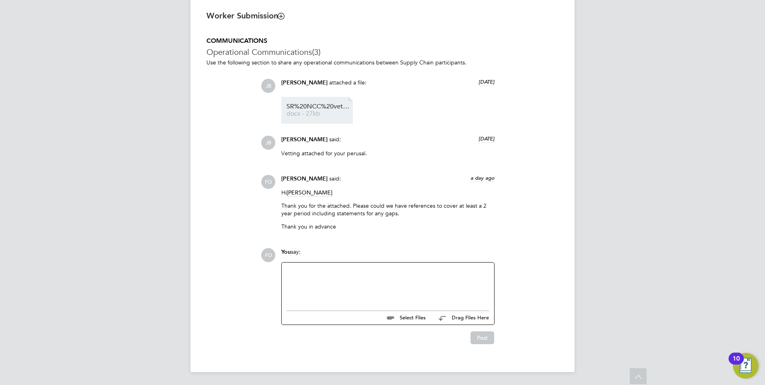
click at [316, 102] on li "SR%20NCC%20vetting%20form%20 docx - 27kb" at bounding box center [317, 110] width 72 height 27
click at [316, 107] on span "SR%20NCC%20vetting%20form%20" at bounding box center [319, 107] width 64 height 6
